Goal: Book appointment/travel/reservation

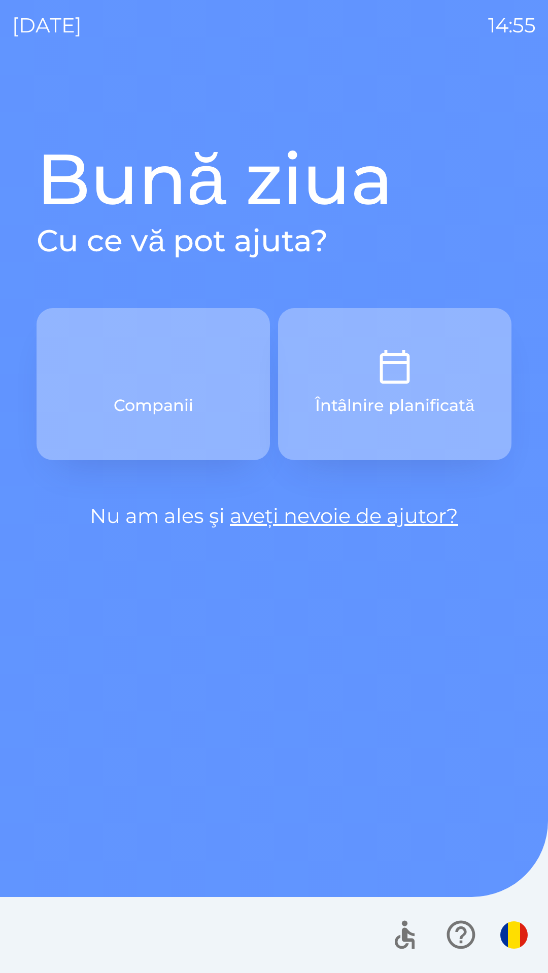
click at [203, 383] on button "Companii" at bounding box center [153, 384] width 233 height 152
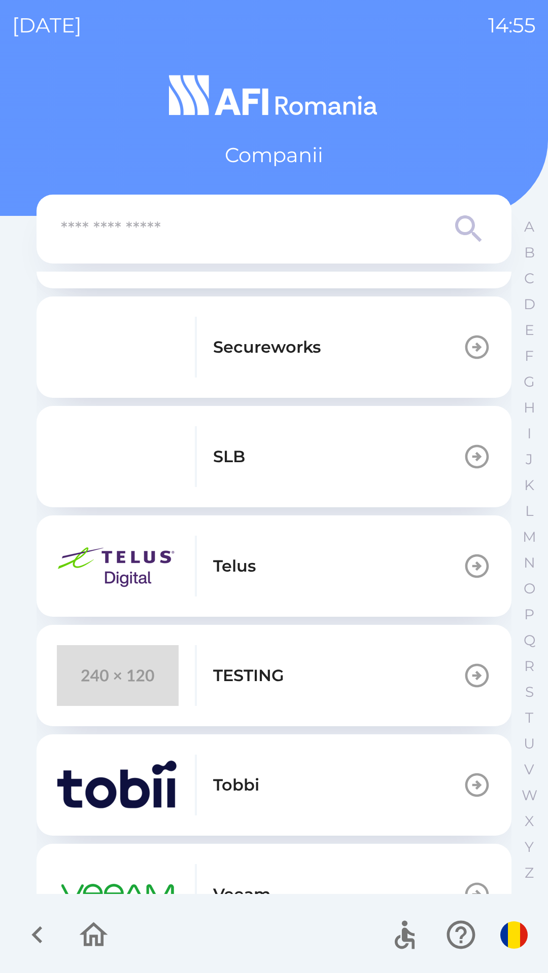
scroll to position [420, 0]
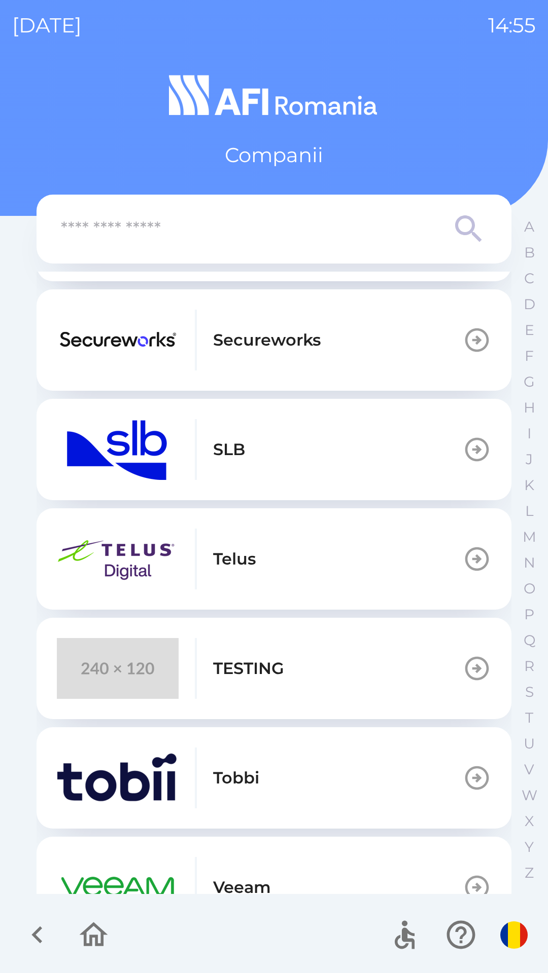
click at [246, 669] on p "TESTING" at bounding box center [248, 669] width 71 height 24
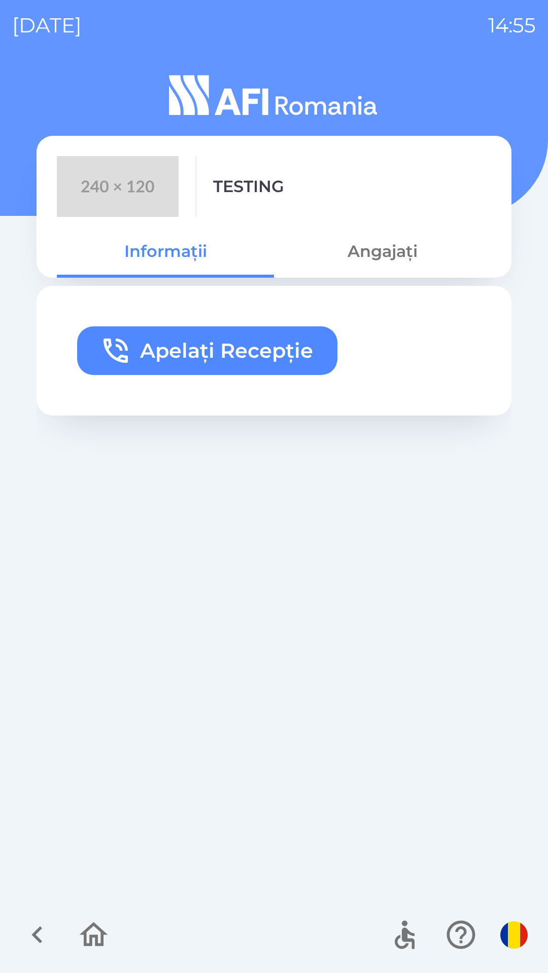
click at [382, 258] on button "Angajați" at bounding box center [382, 251] width 217 height 37
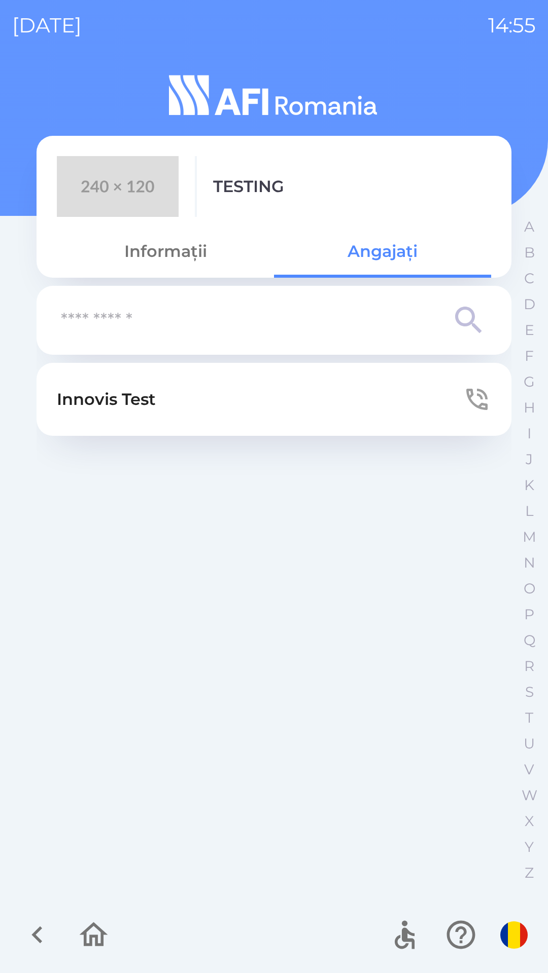
click at [235, 401] on button "Innovis Test" at bounding box center [274, 399] width 475 height 73
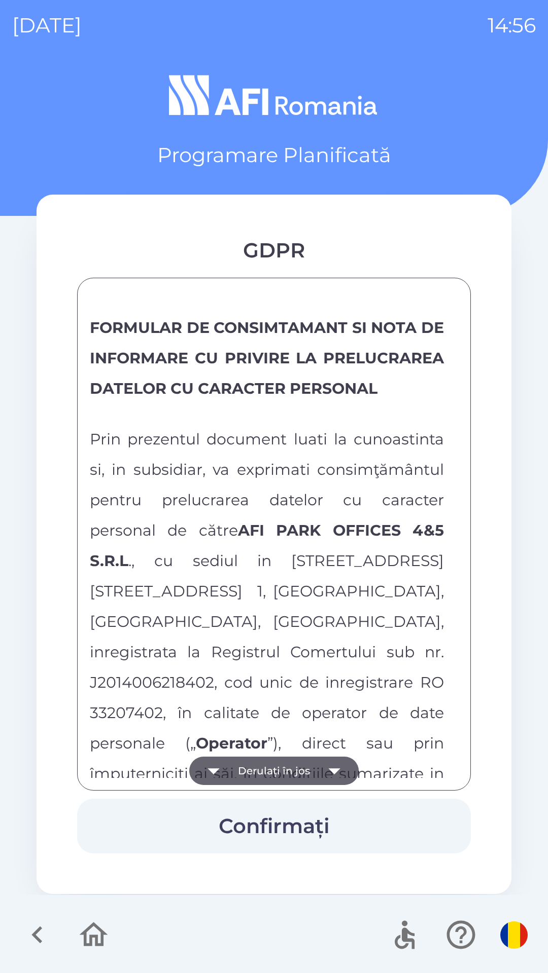
click at [284, 767] on button "Derulați în jos" at bounding box center [273, 771] width 169 height 28
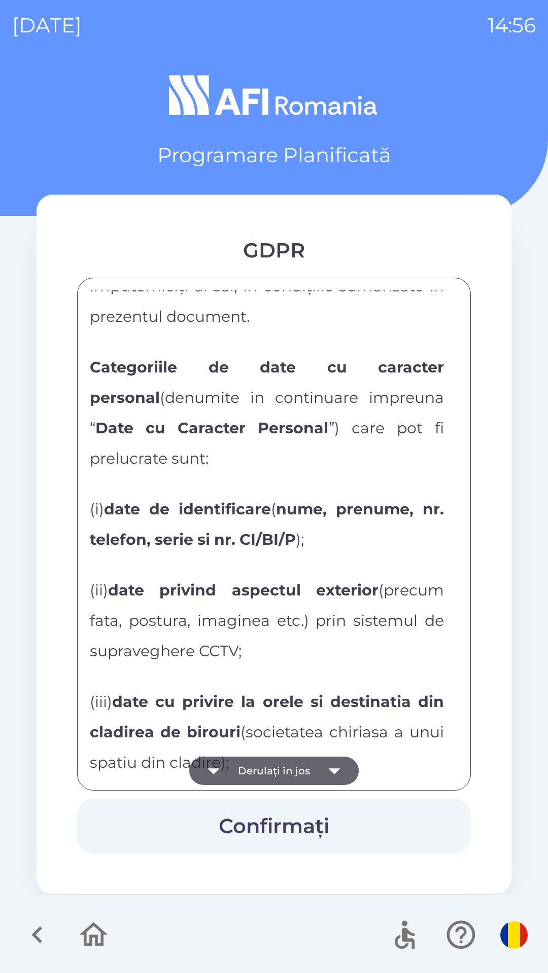
click at [279, 768] on button "Derulați în jos" at bounding box center [273, 771] width 169 height 28
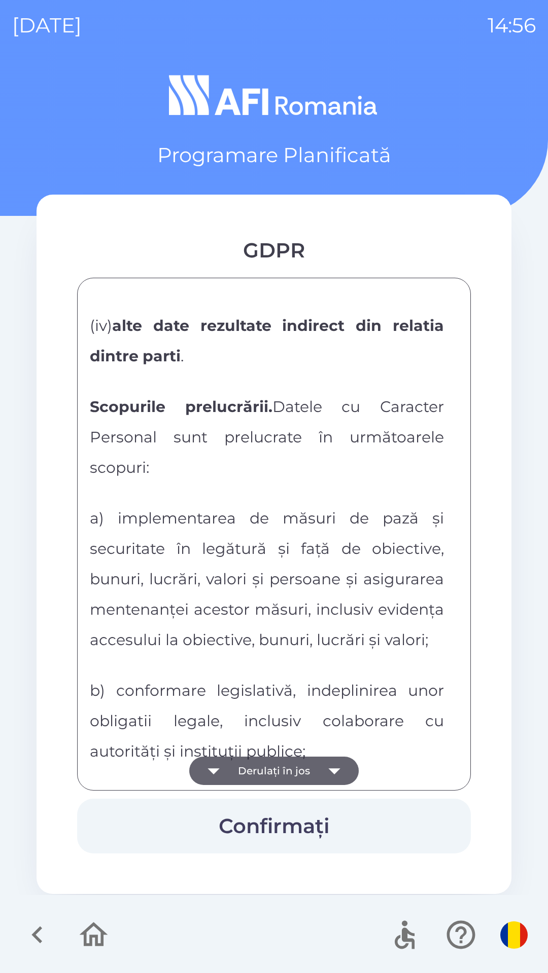
click at [279, 773] on button "Derulați în jos" at bounding box center [273, 771] width 169 height 28
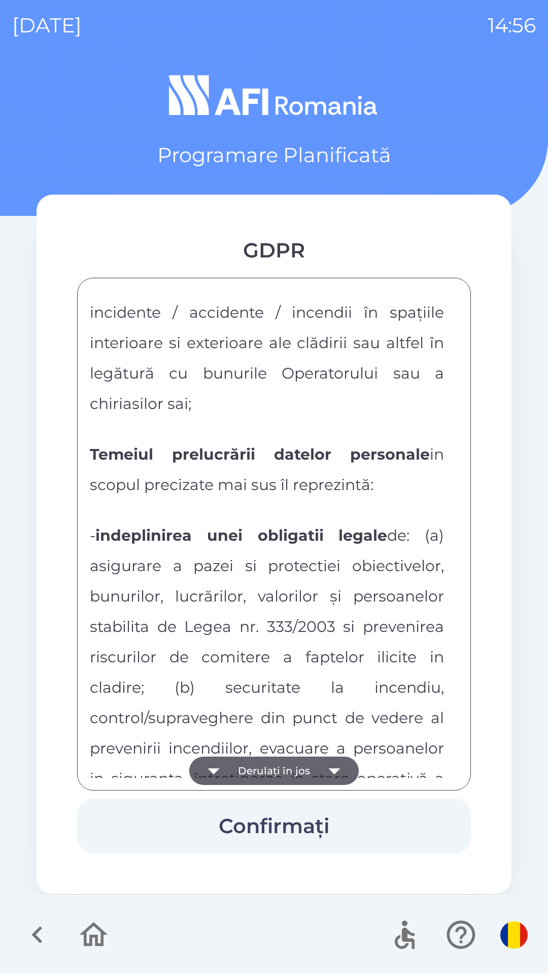
click at [284, 775] on button "Derulați în jos" at bounding box center [273, 771] width 169 height 28
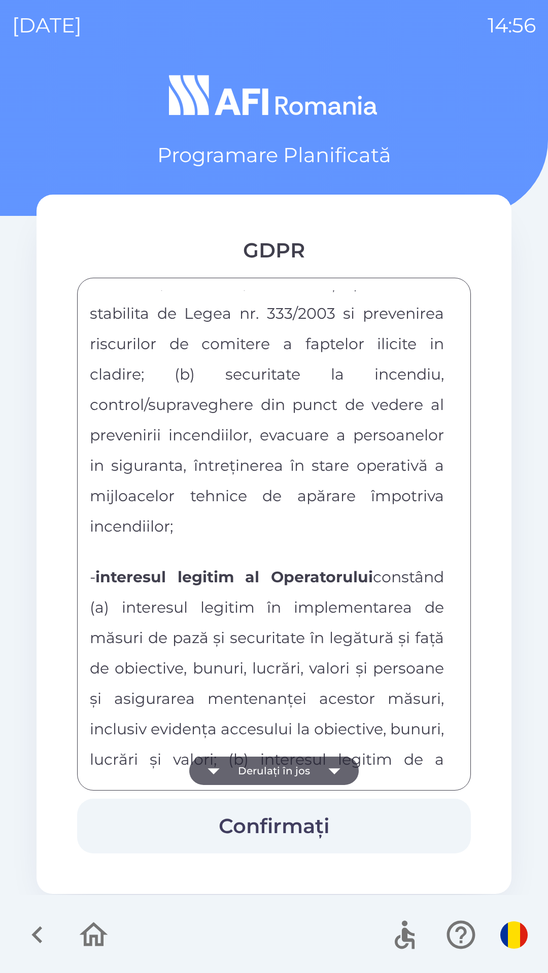
click at [288, 773] on button "Derulați în jos" at bounding box center [273, 771] width 169 height 28
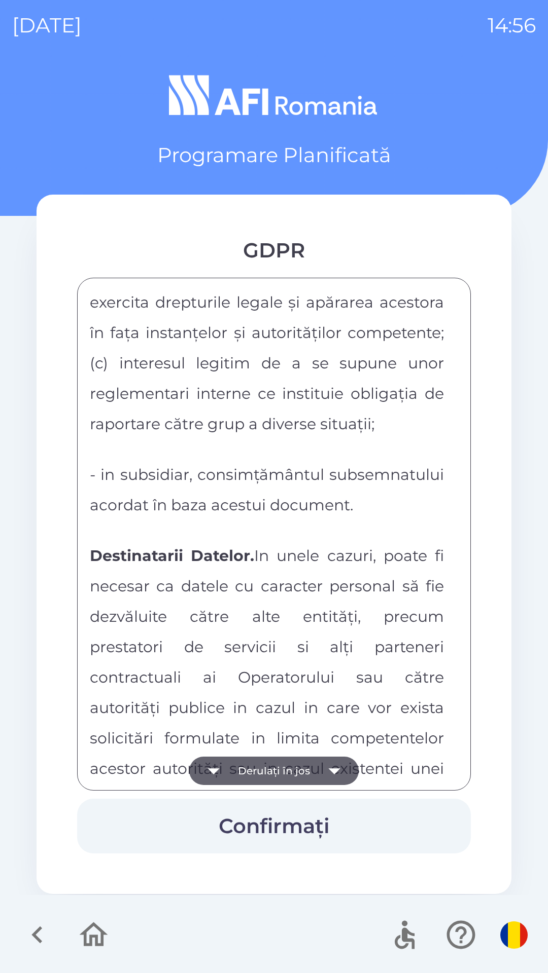
click at [294, 775] on button "Derulați în jos" at bounding box center [273, 771] width 169 height 28
click at [298, 774] on button "Derulați în jos" at bounding box center [273, 771] width 169 height 28
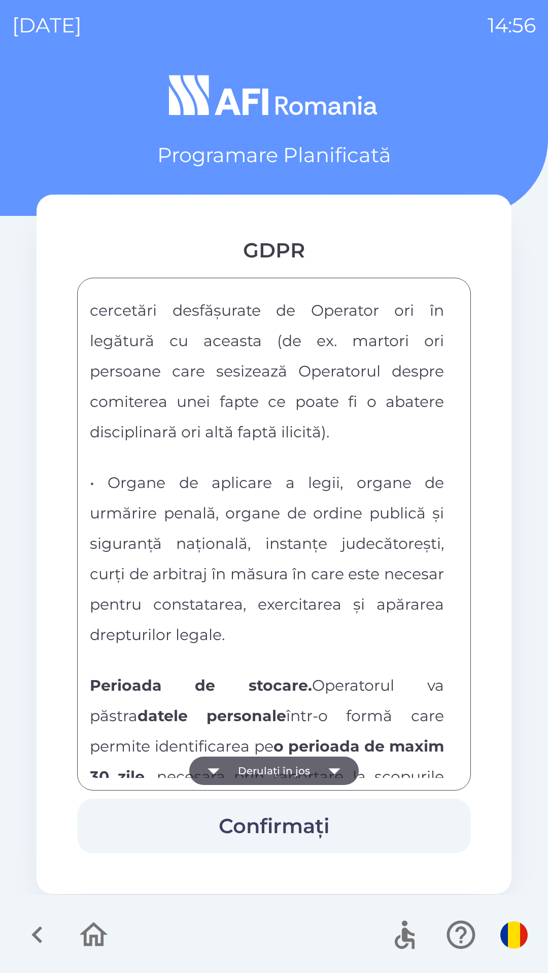
click at [300, 774] on button "Derulați în jos" at bounding box center [273, 771] width 169 height 28
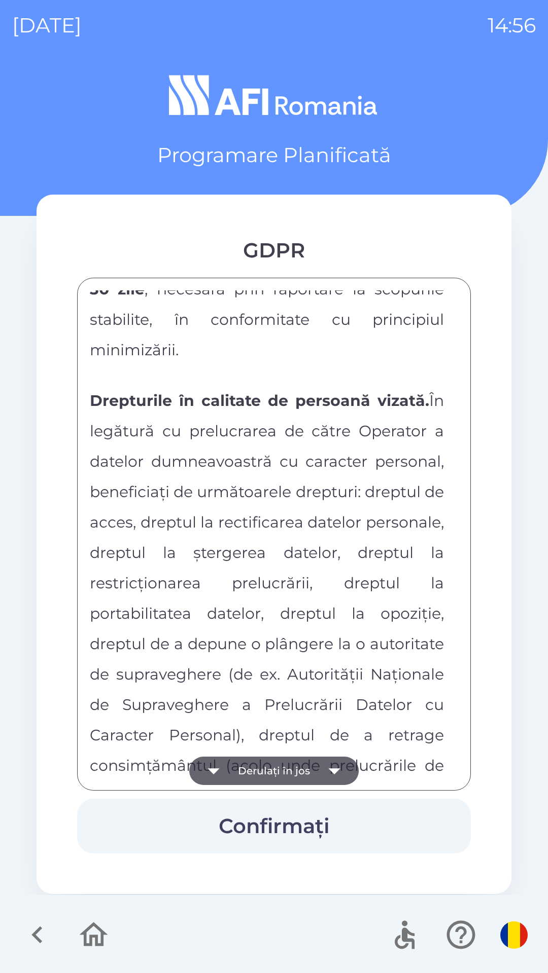
click at [305, 772] on button "Derulați în jos" at bounding box center [273, 771] width 169 height 28
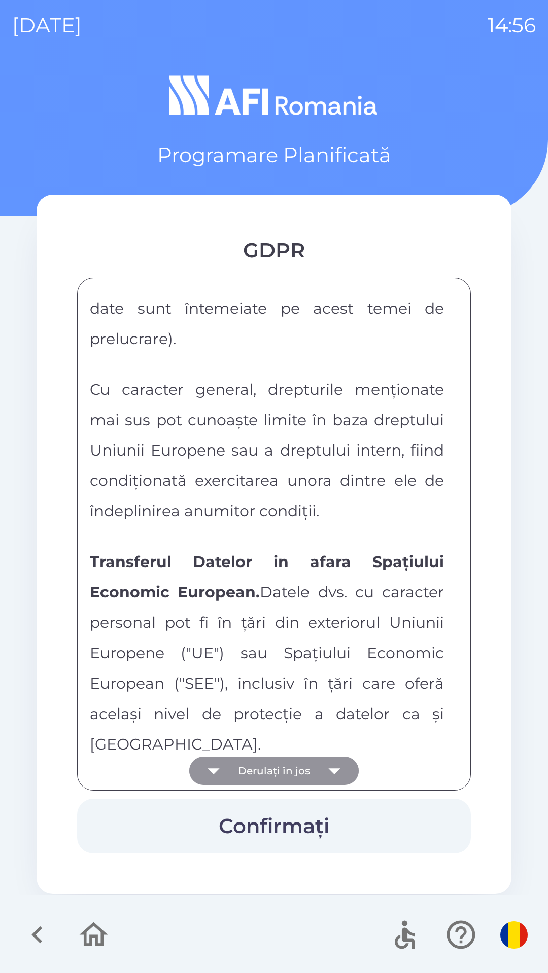
click at [305, 765] on button "Derulați în jos" at bounding box center [273, 771] width 169 height 28
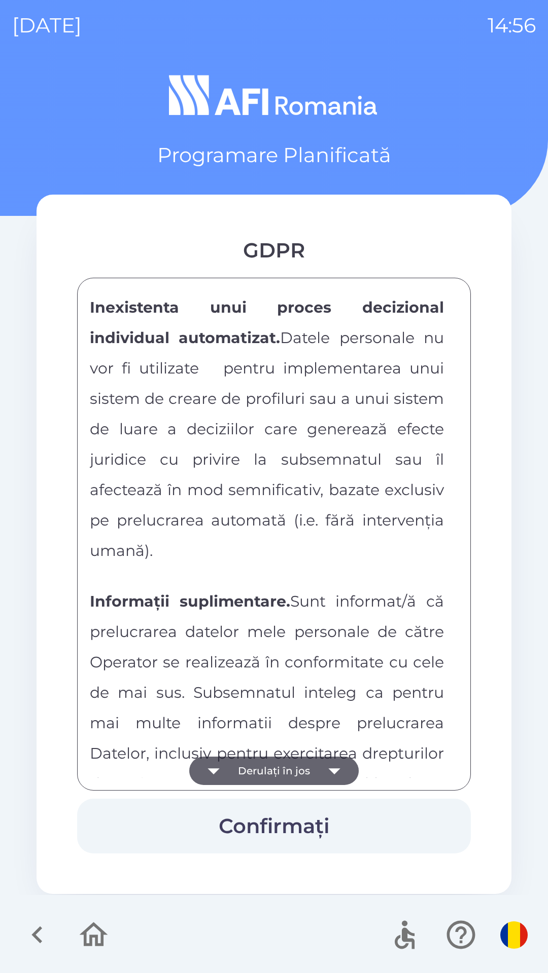
click at [309, 766] on button "Derulați în jos" at bounding box center [273, 771] width 169 height 28
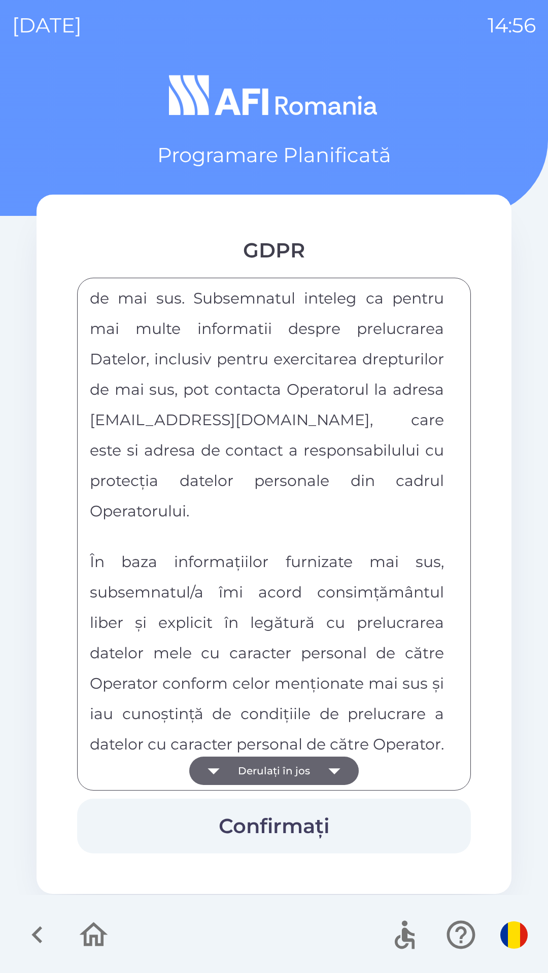
click at [310, 768] on div "FORMULAR DE CONSIMTAMANT SI NOTA DE INFORMARE CU PRIVIRE LA PRELUCRAREA DATELOR…" at bounding box center [274, 534] width 368 height 488
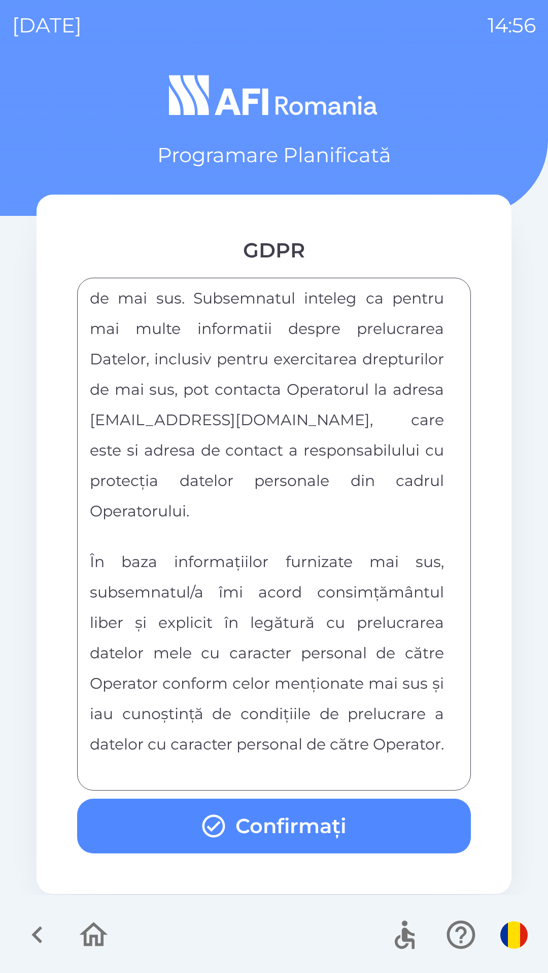
click at [314, 773] on div "FORMULAR DE CONSIMTAMANT SI NOTA DE INFORMARE CU PRIVIRE LA PRELUCRAREA DATELOR…" at bounding box center [274, 534] width 368 height 488
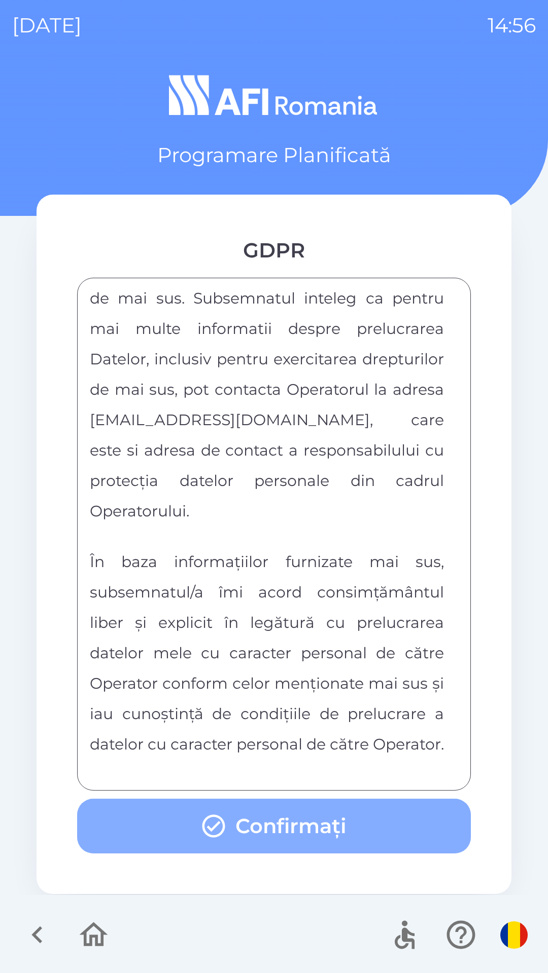
click at [306, 830] on button "Confirmați" at bounding box center [273, 826] width 393 height 55
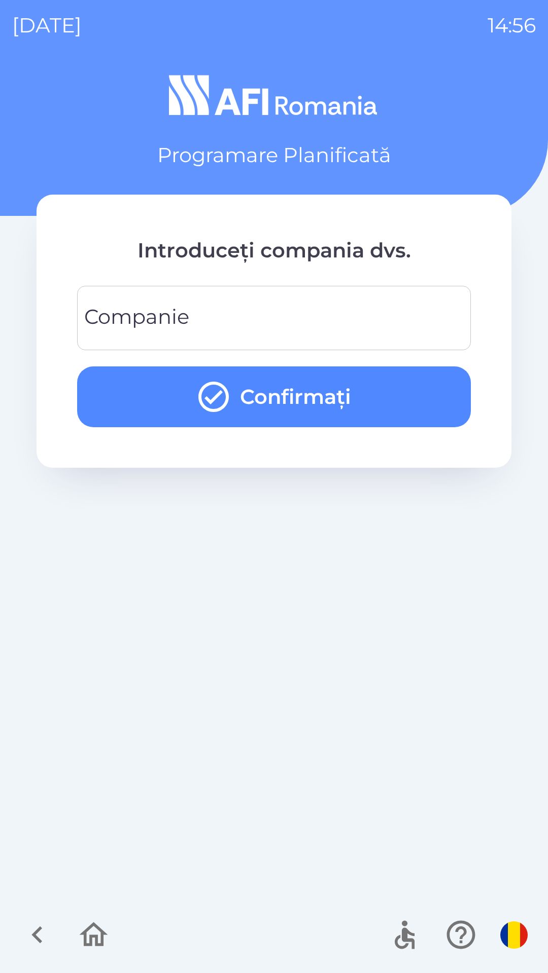
click at [341, 313] on input "Companie" at bounding box center [273, 318] width 369 height 40
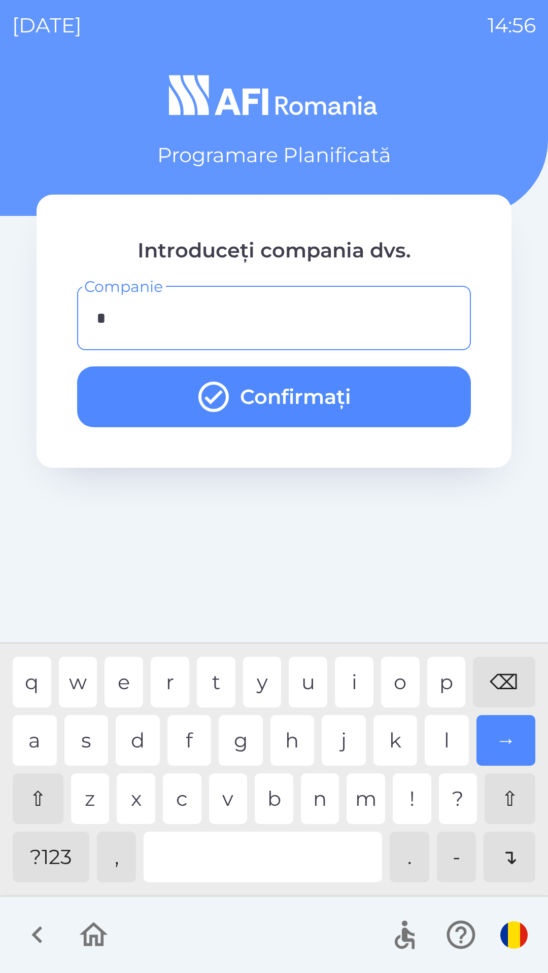
click at [352, 679] on div "i" at bounding box center [354, 682] width 39 height 51
type input "**"
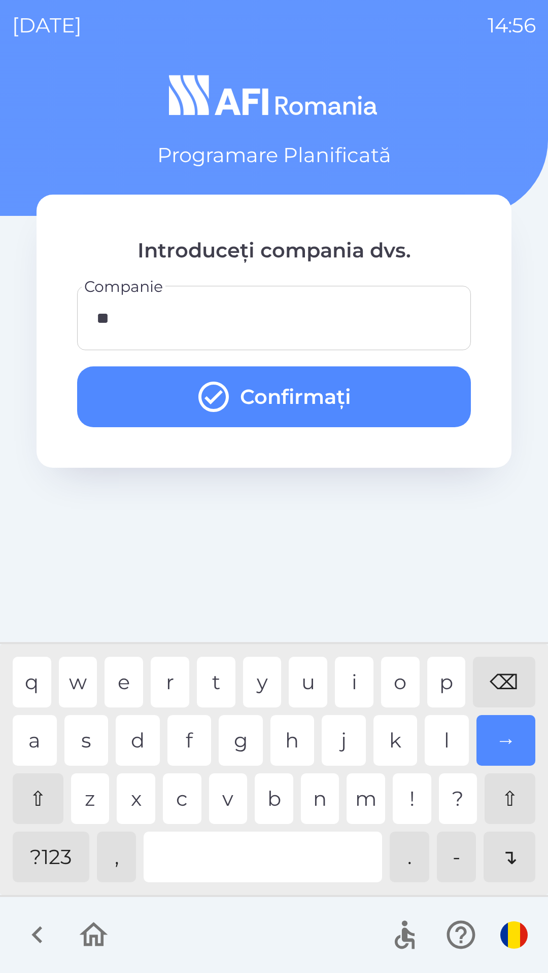
click at [409, 383] on button "Confirmați" at bounding box center [273, 397] width 393 height 61
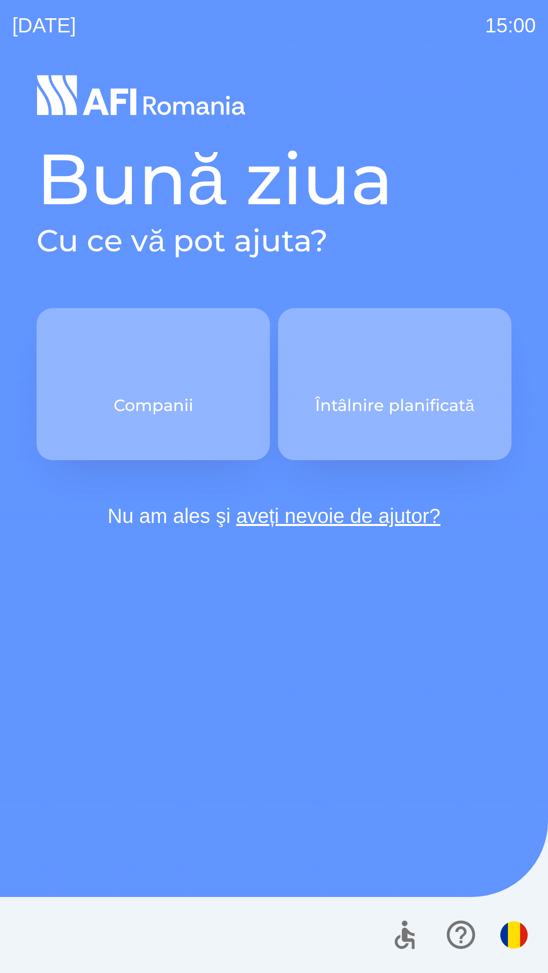
click at [175, 810] on div "Bună ziua Cu ce vă pot ajuta? Companii Întâlnire planificată Nu am ales şi aveț…" at bounding box center [273, 522] width 523 height 902
click at [203, 820] on div "Bună ziua Cu ce vă pot ajuta? Companii Întâlnire planificată Nu am ales şi aveț…" at bounding box center [273, 522] width 523 height 902
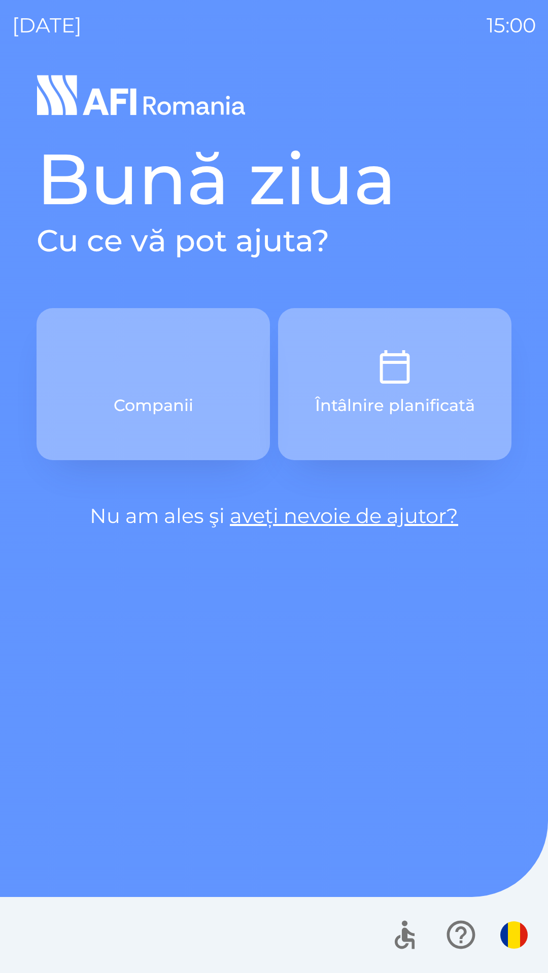
click at [215, 826] on div "Bună ziua Cu ce vă pot ajuta? Companii Întâlnire planificată Nu am ales şi aveț…" at bounding box center [273, 522] width 523 height 902
click at [153, 423] on button "Companii" at bounding box center [153, 384] width 233 height 152
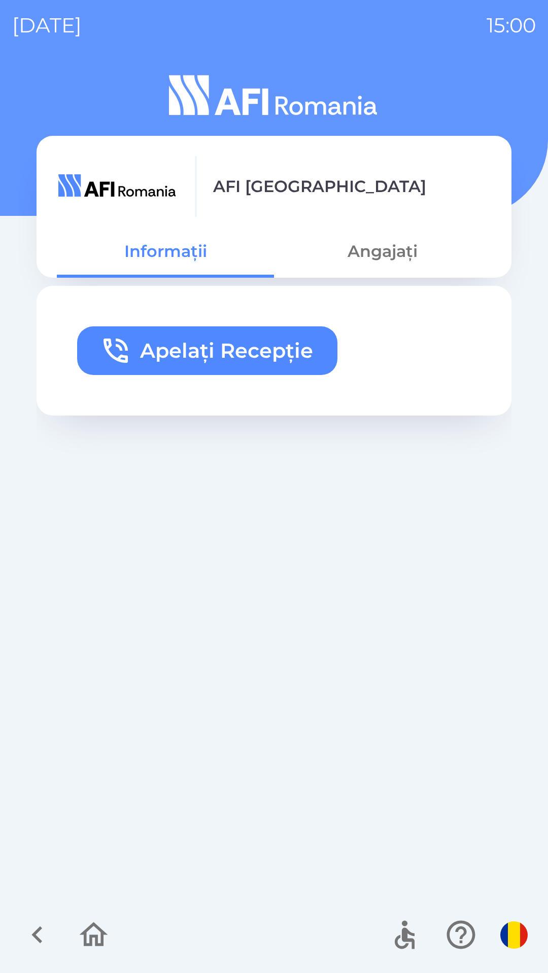
click at [90, 919] on icon "button" at bounding box center [94, 935] width 34 height 34
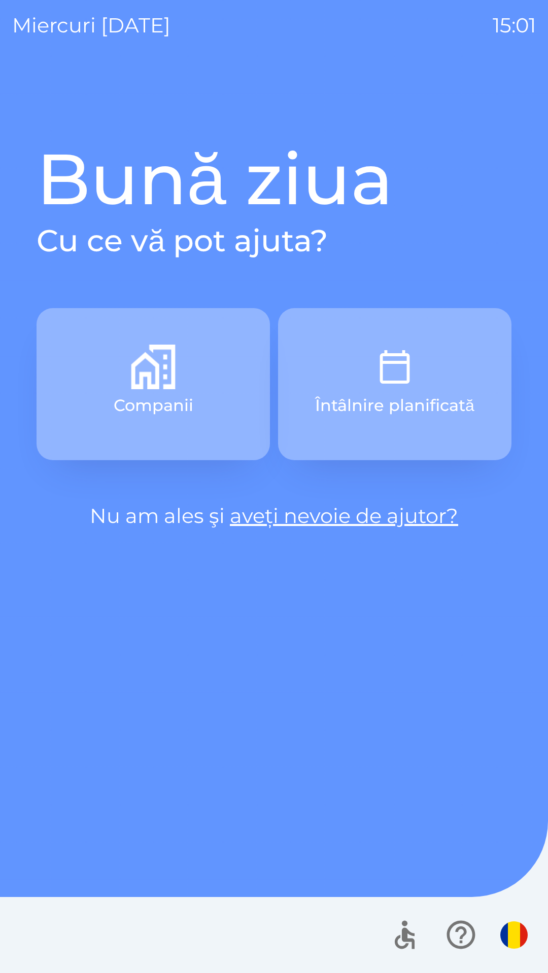
click at [152, 776] on div "Bună ziua Cu ce vă pot ajuta? Companii Întâlnire planificată Nu am ales şi aveț…" at bounding box center [273, 522] width 523 height 902
